Goal: Task Accomplishment & Management: Use online tool/utility

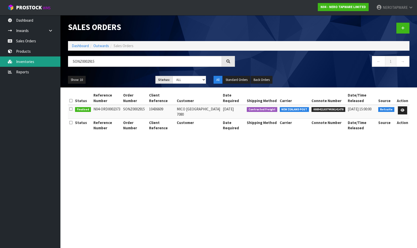
drag, startPoint x: 99, startPoint y: 62, endPoint x: 59, endPoint y: 61, distance: 39.8
click at [59, 61] on body "Toggle navigation ProStock WMS N04 - NERO TAPWARE LIMITED NEROTAPWARE Logout Da…" at bounding box center [208, 124] width 417 height 248
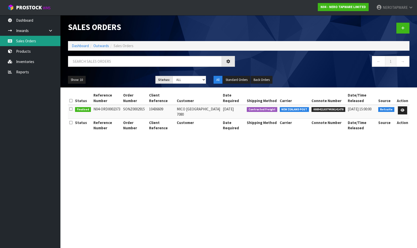
click at [38, 43] on link "Sales Orders" at bounding box center [30, 41] width 60 height 10
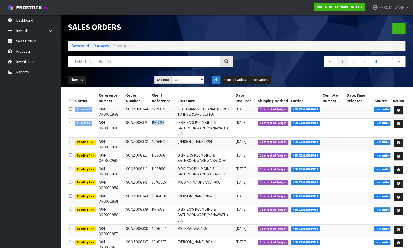
drag, startPoint x: 152, startPoint y: 121, endPoint x: 167, endPoint y: 121, distance: 15.4
click at [167, 121] on td "PN 9438" at bounding box center [163, 127] width 26 height 19
copy td "PN 9438"
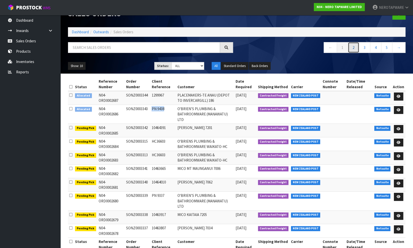
click at [356, 47] on link "2" at bounding box center [353, 47] width 11 height 11
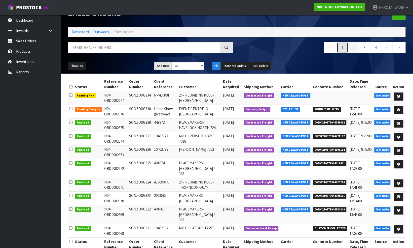
click at [343, 47] on link "1" at bounding box center [342, 47] width 11 height 11
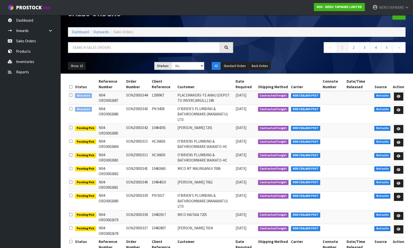
click at [136, 108] on td "SONZ0003343" at bounding box center [137, 114] width 25 height 19
copy td "SONZ0003343"
click at [140, 108] on td "SONZ0003343" at bounding box center [137, 114] width 25 height 19
click at [139, 108] on td "SONZ0003343" at bounding box center [137, 114] width 25 height 19
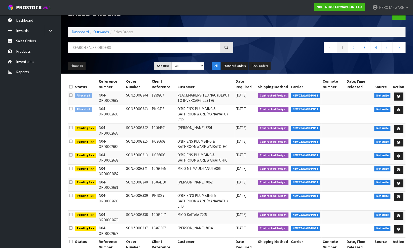
click at [139, 108] on td "SONZ0003343" at bounding box center [137, 114] width 25 height 19
copy td "SONZ0003343"
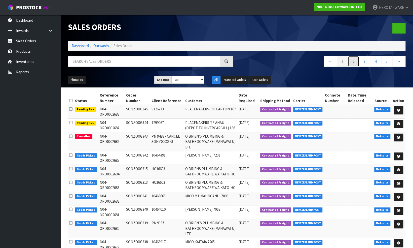
click at [357, 62] on link "2" at bounding box center [353, 61] width 11 height 11
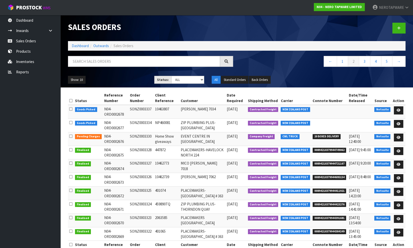
click at [330, 150] on span "00894210379944749062" at bounding box center [330, 150] width 34 height 5
copy span "00894210379944749062"
click at [139, 148] on td "SONZ0003328" at bounding box center [141, 153] width 25 height 14
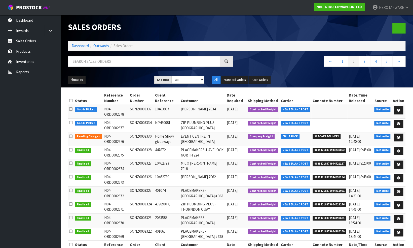
copy td "SONZ0003328"
click at [320, 163] on span "00894210379944721167" at bounding box center [330, 163] width 34 height 5
copy span "00894210379944721167"
click at [140, 163] on td "SONZ0003327" at bounding box center [141, 166] width 25 height 14
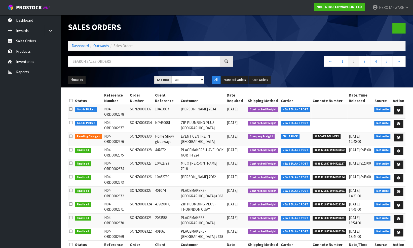
click at [140, 163] on td "SONZ0003327" at bounding box center [141, 166] width 25 height 14
copy td "SONZ0003327"
click at [323, 176] on span "00894210379944695154" at bounding box center [330, 177] width 34 height 5
click at [324, 176] on span "00894210379944695154" at bounding box center [330, 177] width 34 height 5
copy span "00894210379944695154"
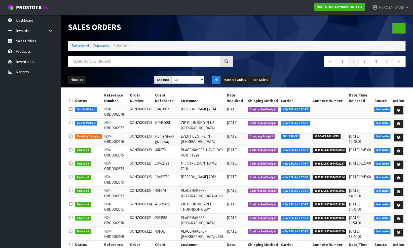
click at [144, 176] on td "SONZ0003326" at bounding box center [141, 180] width 25 height 14
copy td "SONZ0003326"
click at [318, 189] on span "00894210379944411921" at bounding box center [330, 190] width 34 height 5
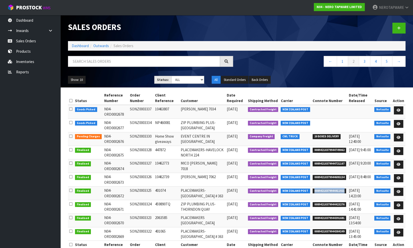
copy span "00894210379944411921"
click at [141, 190] on td "SONZ0003325" at bounding box center [141, 193] width 25 height 14
copy td "SONZ0003325"
click at [323, 203] on span "00894210379944423276" at bounding box center [330, 204] width 34 height 5
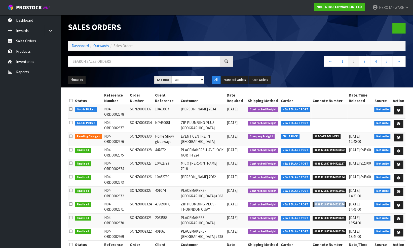
click at [323, 203] on span "00894210379944423276" at bounding box center [330, 204] width 34 height 5
copy span "00894210379944423276"
click at [138, 202] on td "SONZ0003324" at bounding box center [141, 207] width 25 height 14
copy td "SONZ0003324"
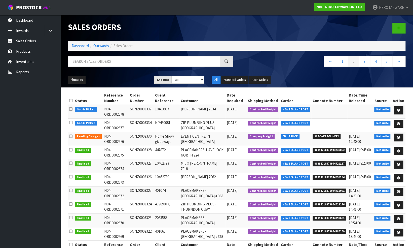
click at [319, 217] on span "00894210379944391681" at bounding box center [330, 218] width 34 height 5
